Goal: Obtain resource: Obtain resource

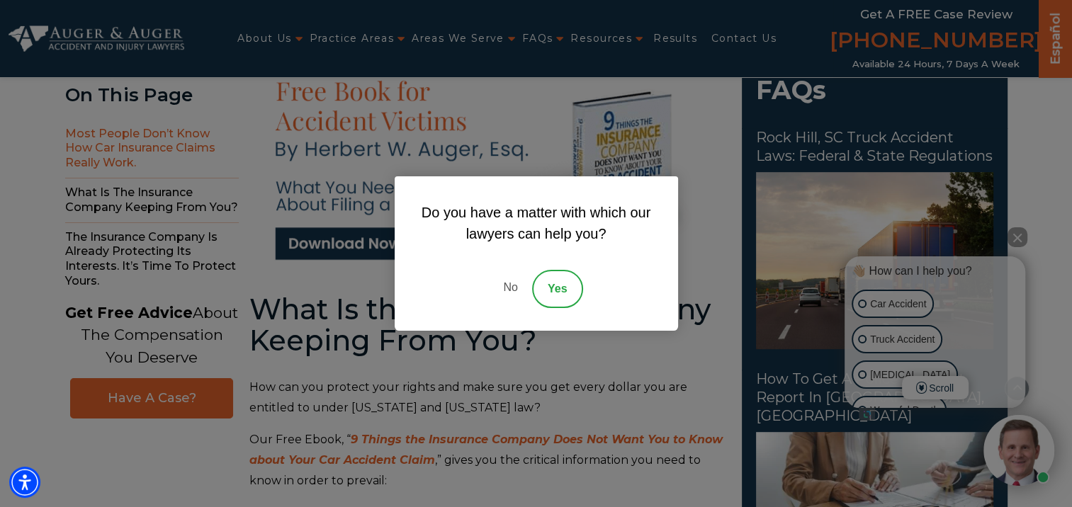
scroll to position [629, 0]
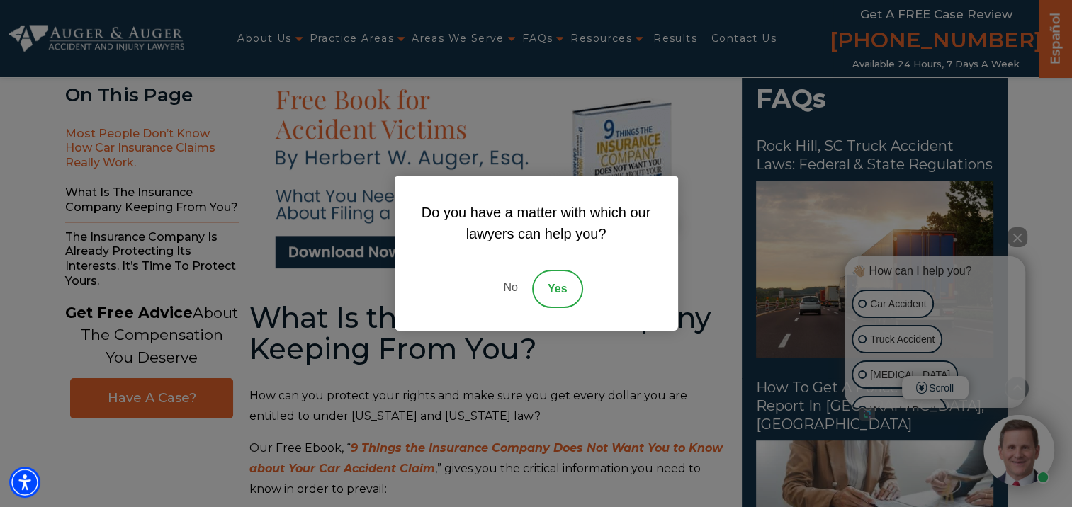
click at [511, 283] on link "No" at bounding box center [510, 289] width 42 height 38
